Goal: Information Seeking & Learning: Check status

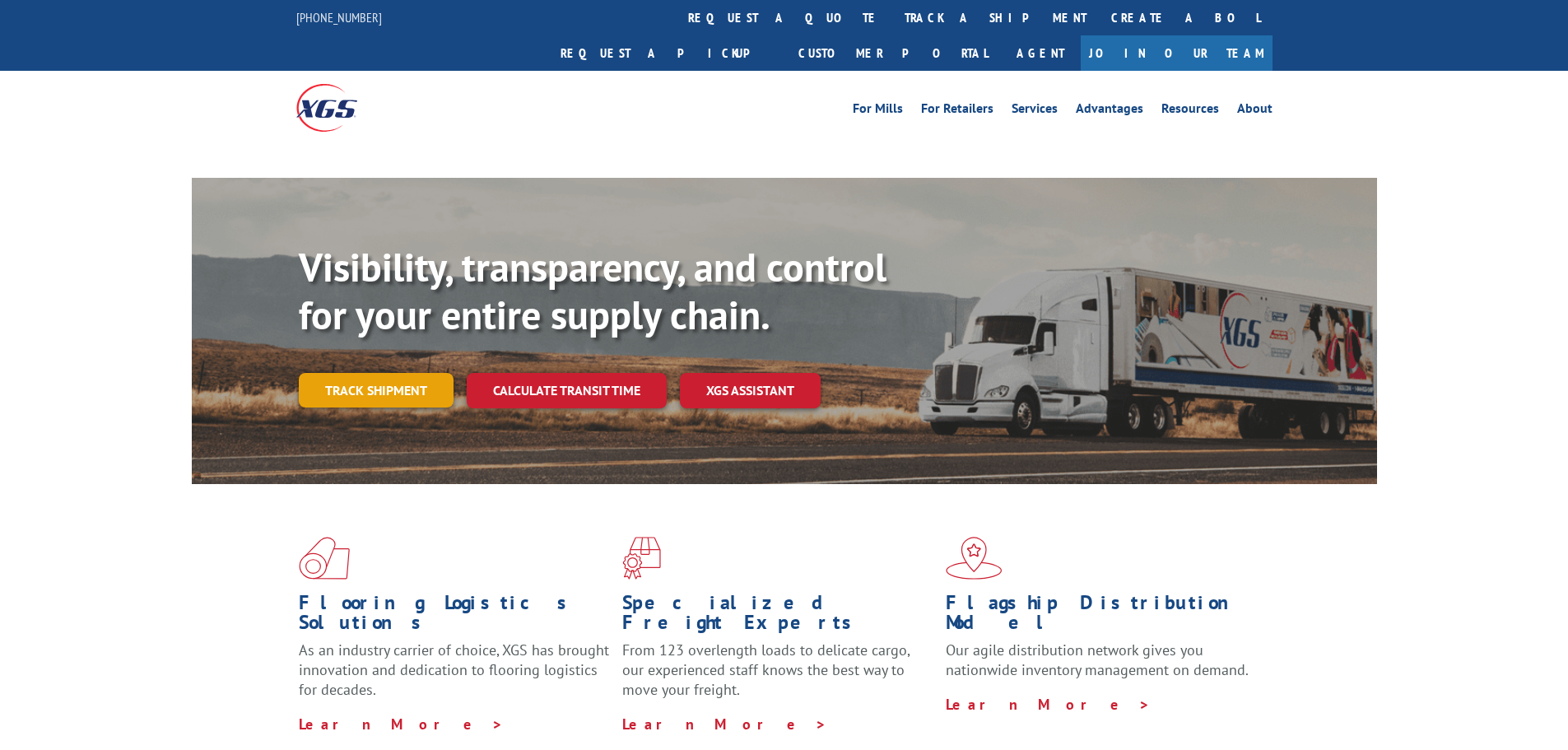
click at [387, 372] on link "Track shipment" at bounding box center [376, 389] width 155 height 34
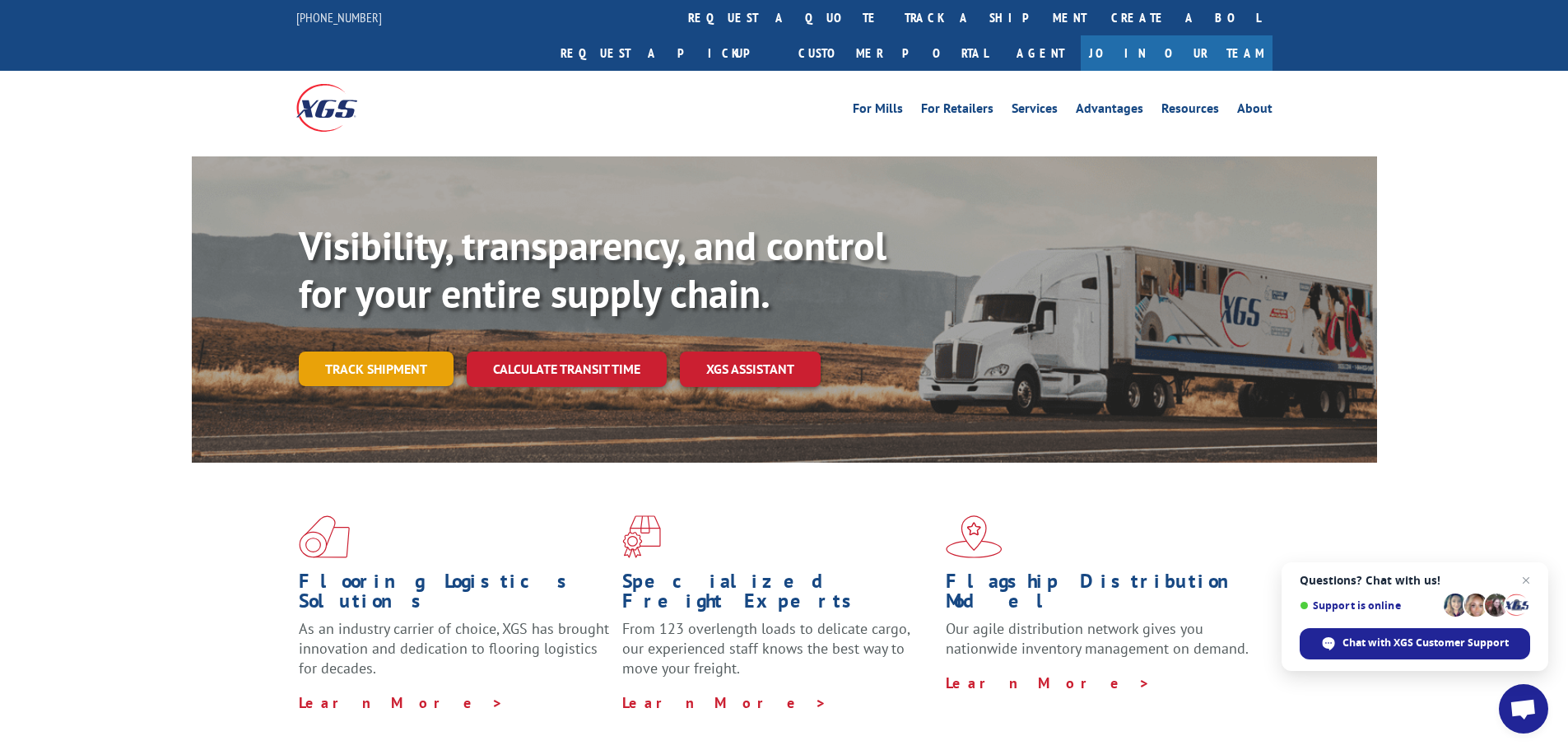
click at [415, 351] on link "Track shipment" at bounding box center [376, 368] width 155 height 34
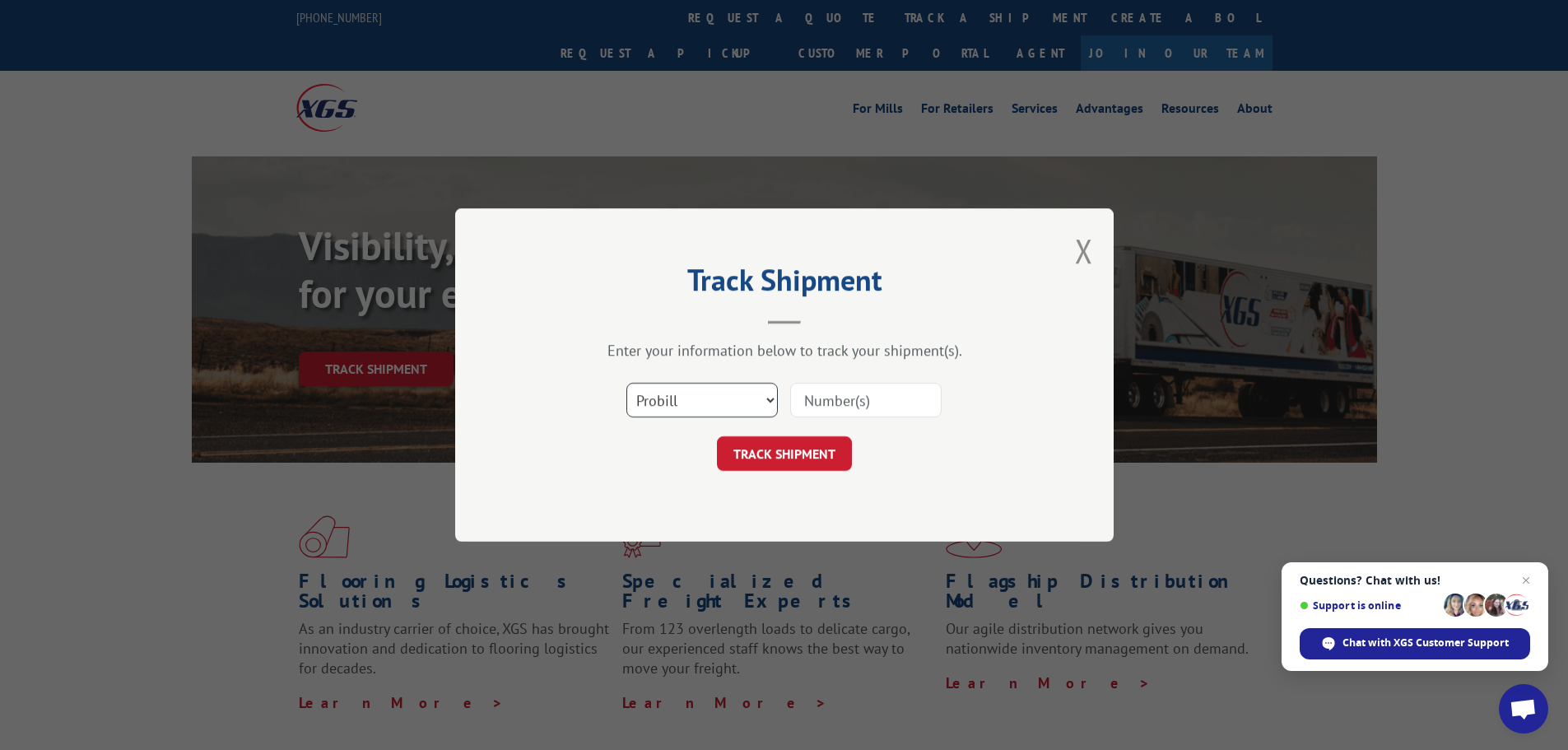
click at [717, 414] on select "Select category... Probill BOL PO" at bounding box center [702, 400] width 151 height 34
select select "bol"
click at [626, 383] on select "Select category... Probill BOL PO" at bounding box center [702, 400] width 151 height 34
click at [814, 404] on input at bounding box center [865, 400] width 151 height 34
paste input "444478"
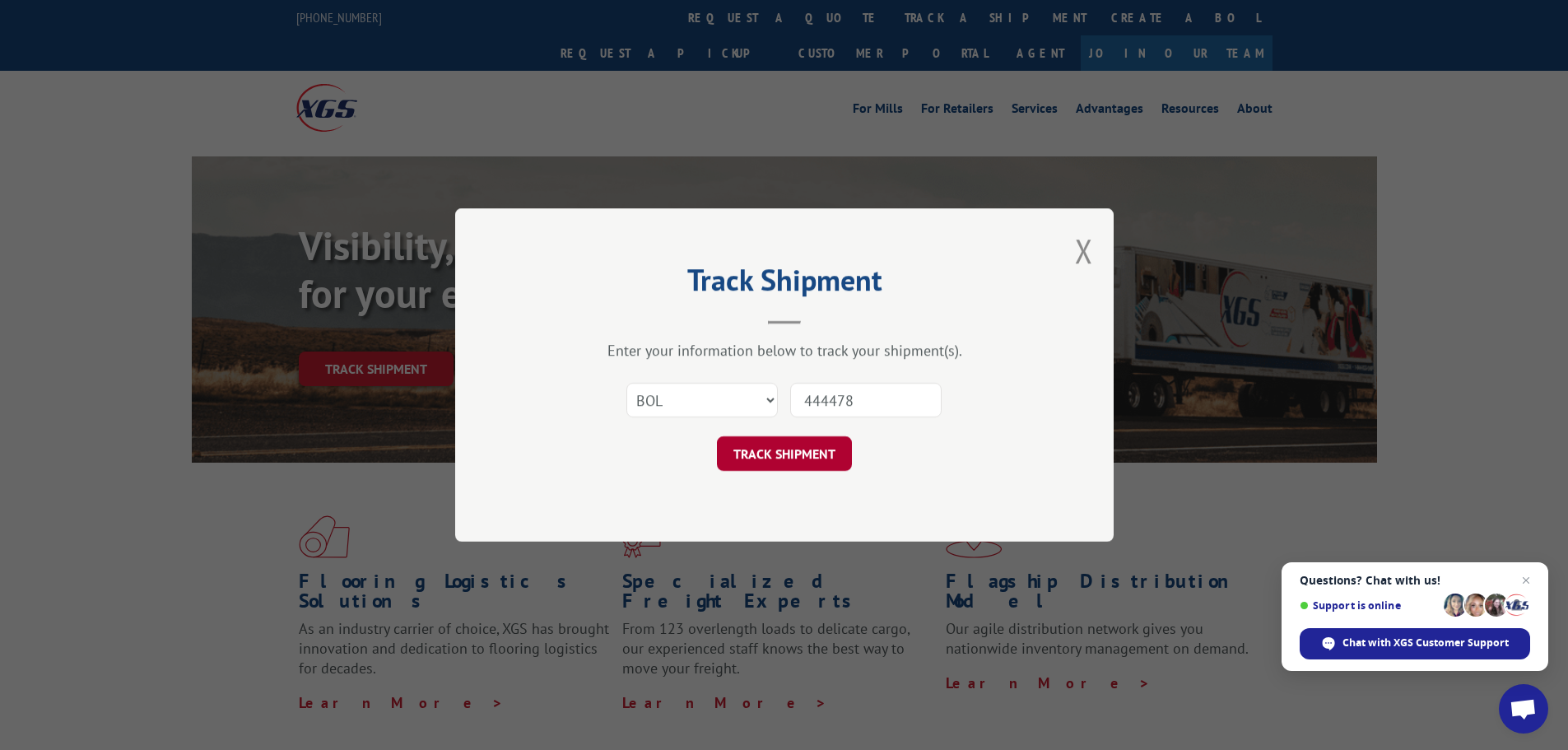
type input "444478"
click at [797, 458] on button "TRACK SHIPMENT" at bounding box center [784, 453] width 135 height 34
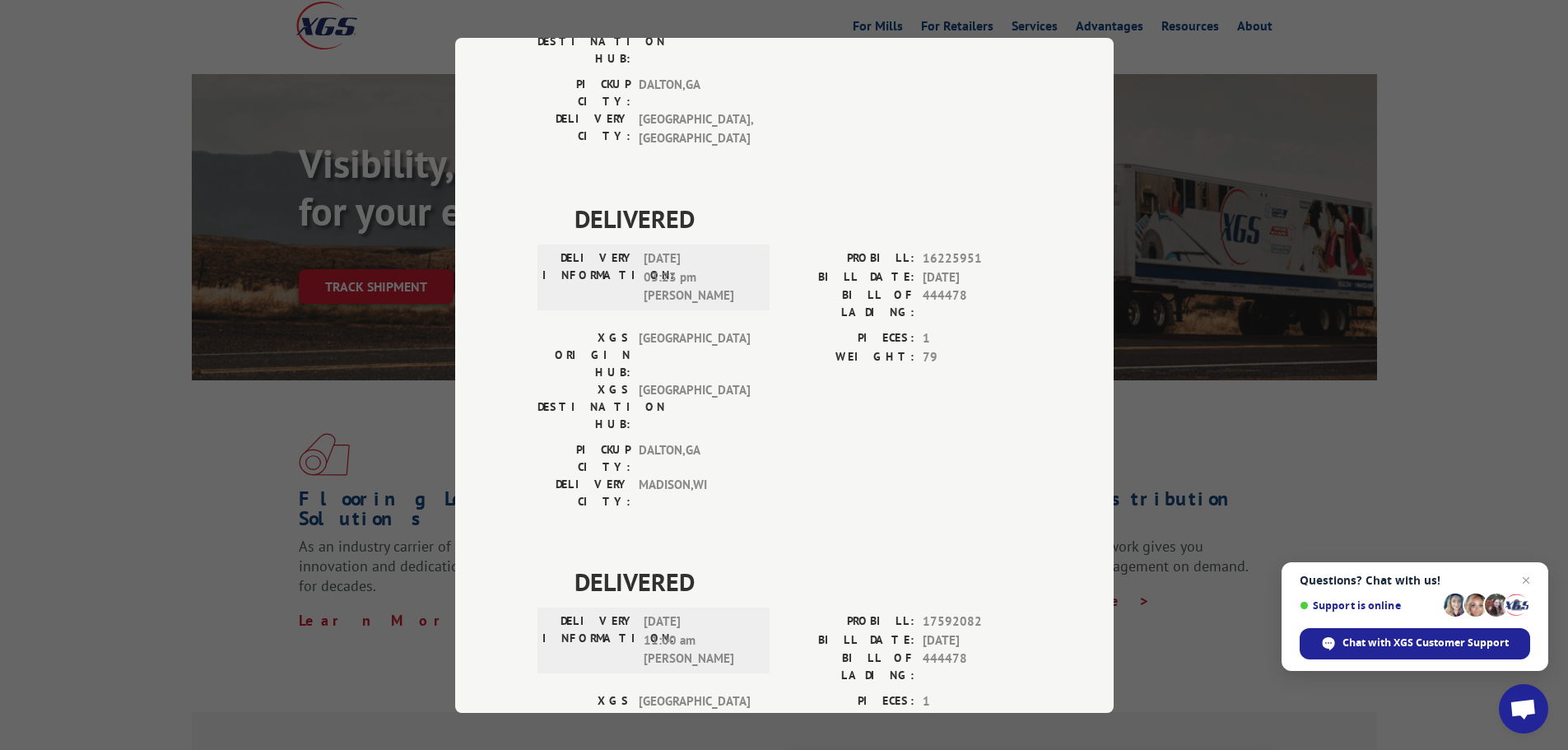
scroll to position [164, 0]
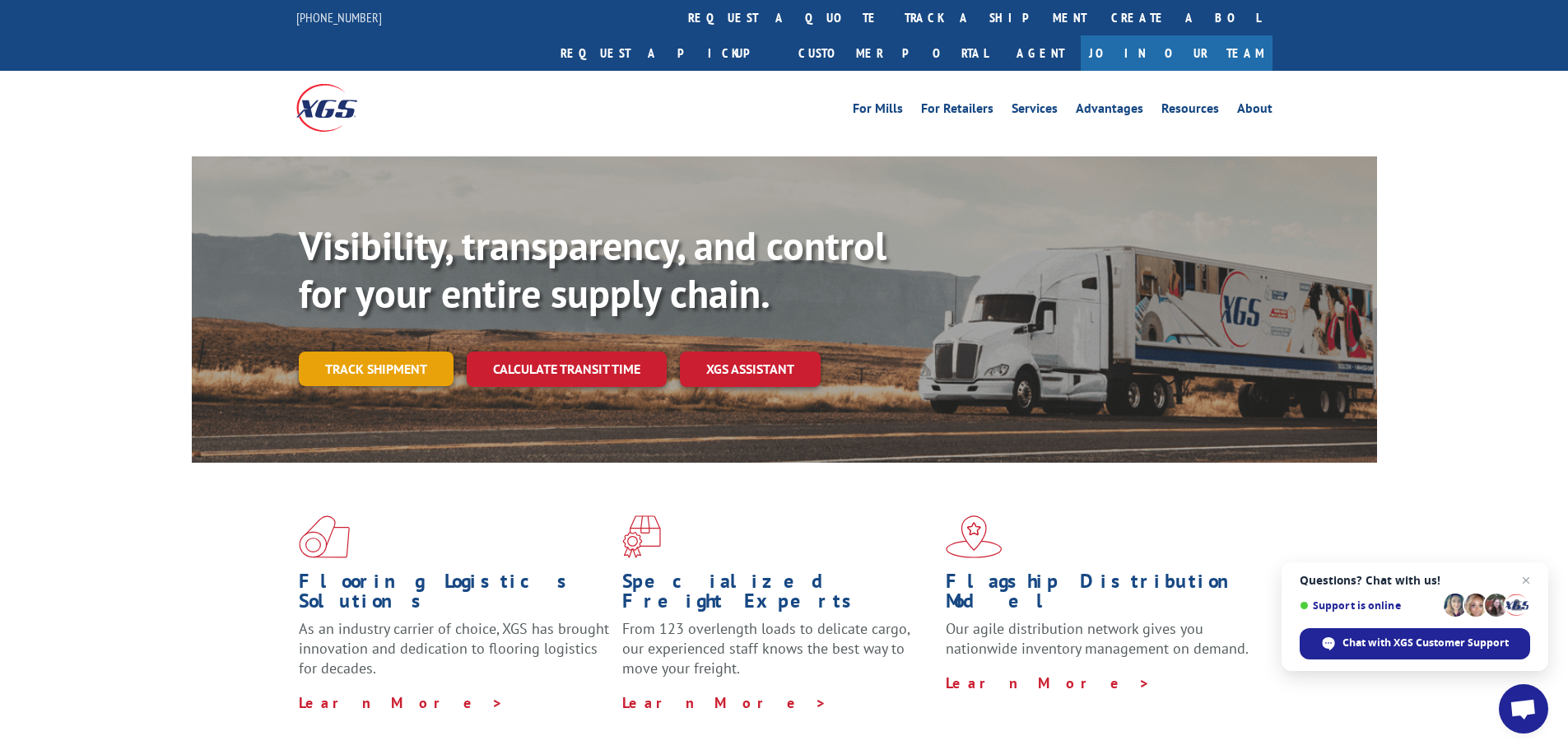
click at [351, 351] on link "Track shipment" at bounding box center [376, 368] width 155 height 34
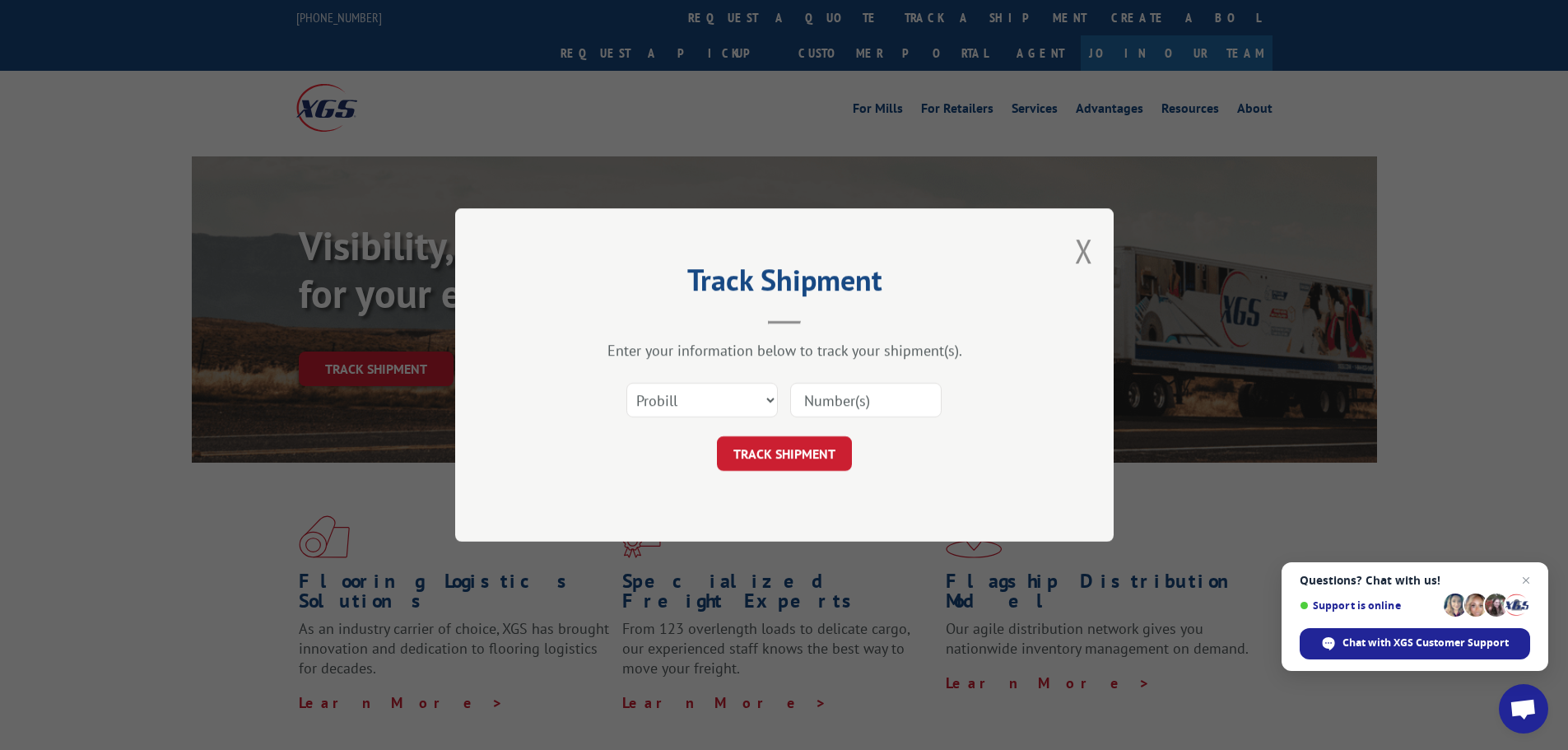
click at [814, 411] on input at bounding box center [865, 400] width 151 height 34
click at [722, 401] on select "Select category... Probill BOL PO" at bounding box center [702, 400] width 151 height 34
select select "bol"
click at [626, 383] on select "Select category... Probill BOL PO" at bounding box center [702, 400] width 151 height 34
click at [822, 399] on input at bounding box center [865, 400] width 151 height 34
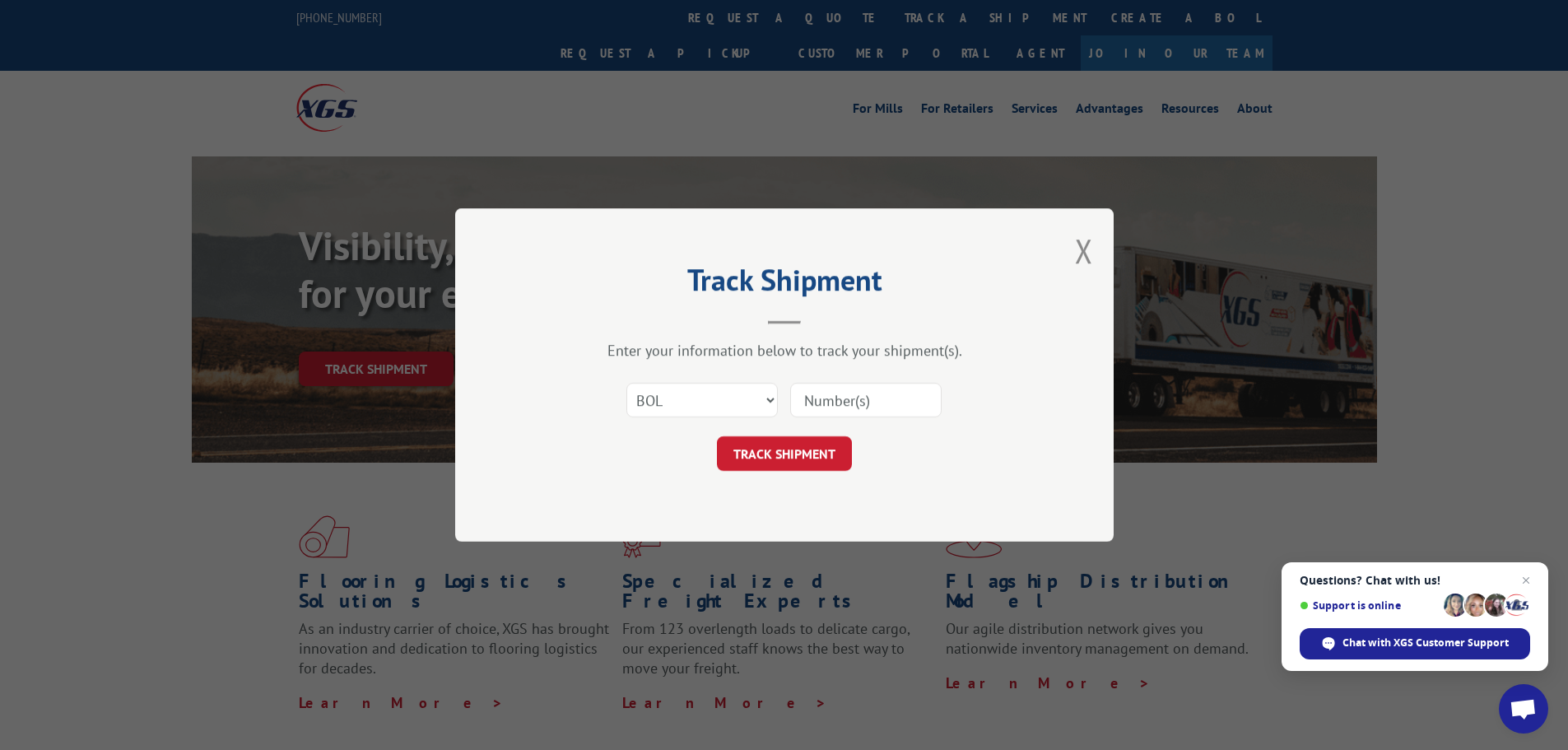
paste input "6014303"
type input "6014303"
click at [788, 446] on button "TRACK SHIPMENT" at bounding box center [784, 453] width 135 height 34
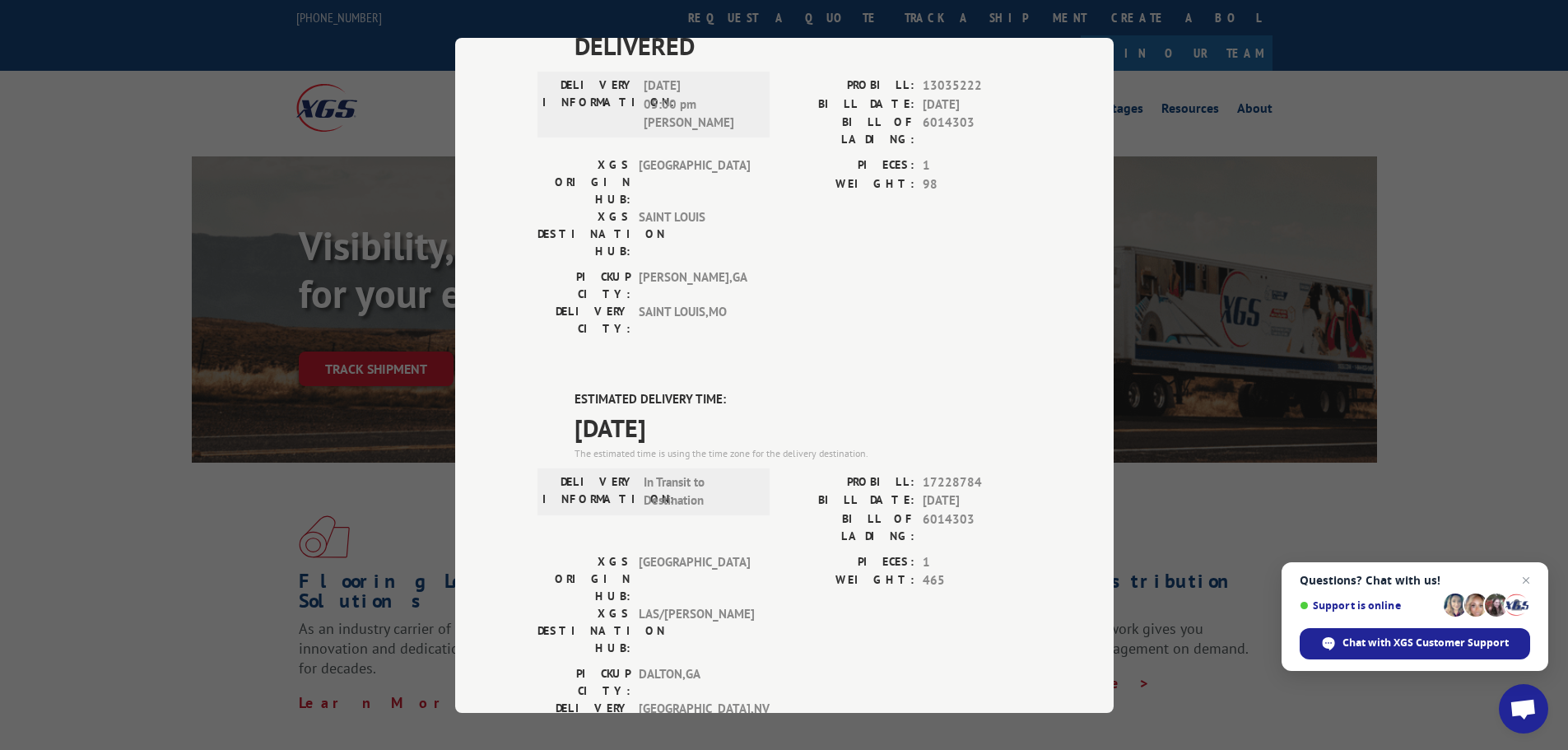
scroll to position [335, 0]
